Goal: Entertainment & Leisure: Consume media (video, audio)

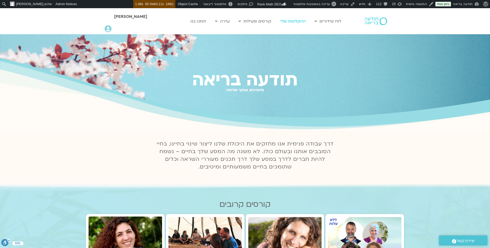
click at [295, 25] on link "ההקלטות שלי" at bounding box center [293, 21] width 31 height 10
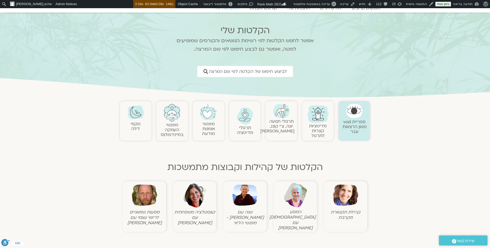
scroll to position [30, 0]
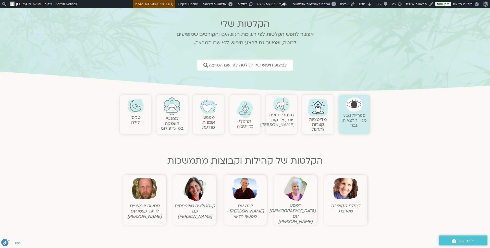
click at [248, 199] on img at bounding box center [245, 188] width 25 height 25
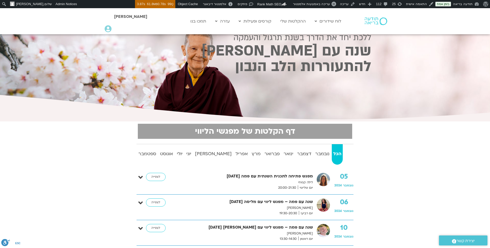
scroll to position [21, 0]
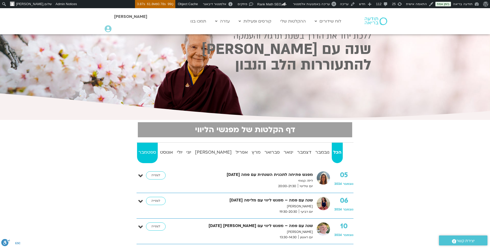
click at [157, 150] on strong "ספטמבר" at bounding box center [147, 152] width 21 height 8
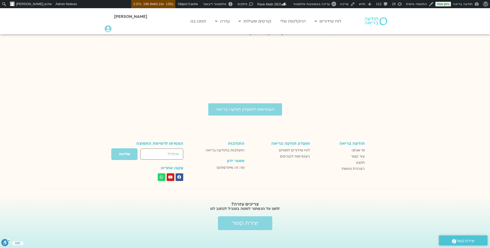
scroll to position [819, 0]
